Goal: Obtain resource: Obtain resource

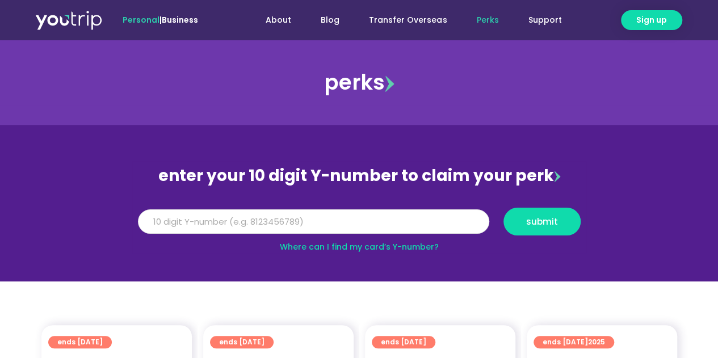
click at [290, 222] on input "Y Number" at bounding box center [313, 221] width 351 height 25
type input "8112279999"
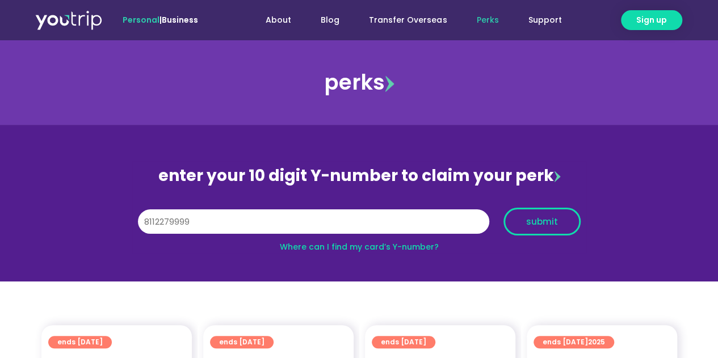
click at [526, 224] on span "submit" at bounding box center [542, 221] width 32 height 9
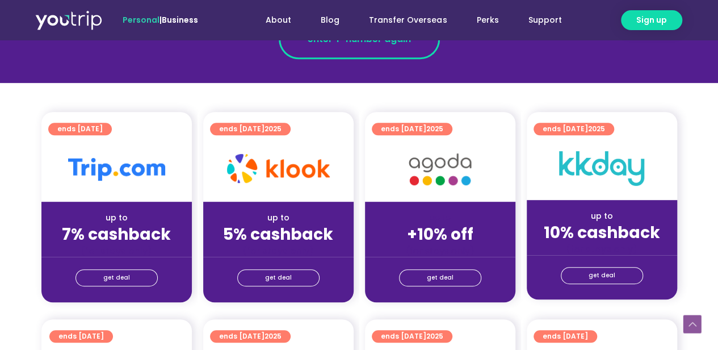
scroll to position [397, 0]
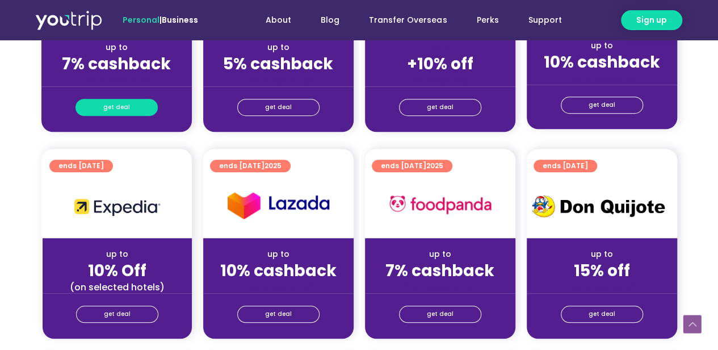
click at [108, 104] on span "get deal" at bounding box center [116, 107] width 27 height 16
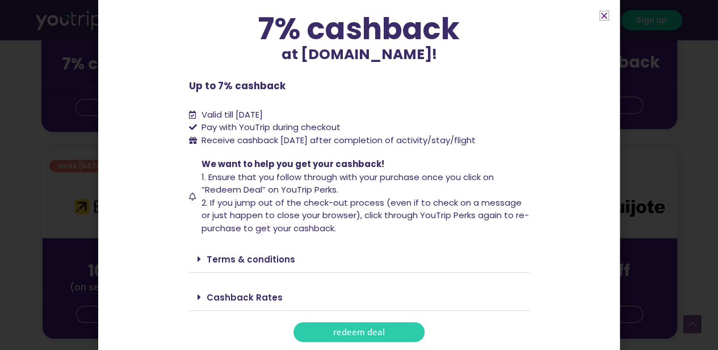
scroll to position [83, 0]
click at [349, 329] on span "redeem deal" at bounding box center [359, 331] width 52 height 9
